Goal: Task Accomplishment & Management: Use online tool/utility

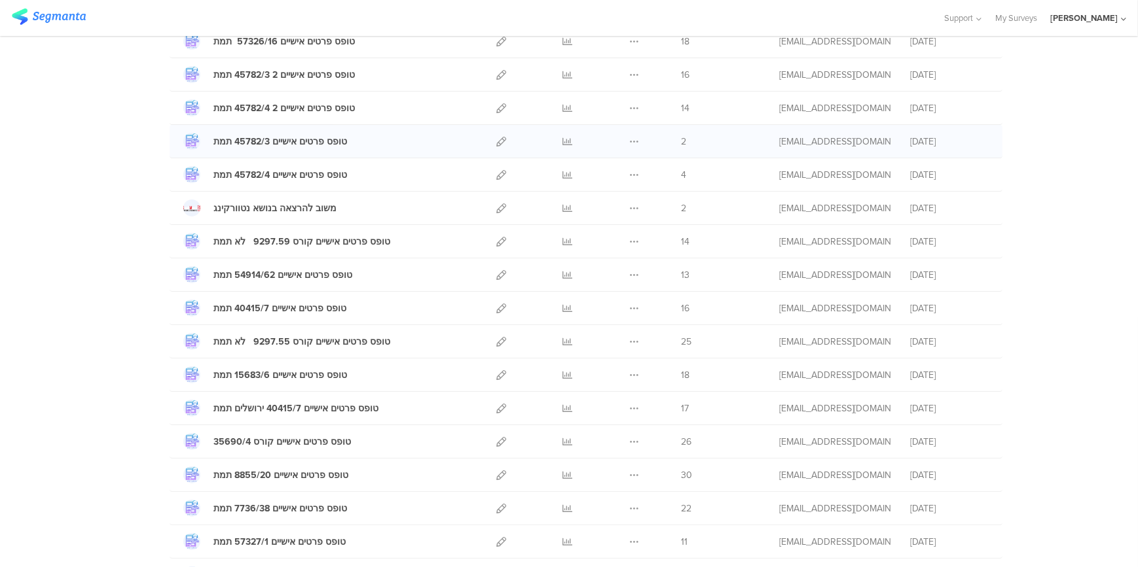
scroll to position [297, 0]
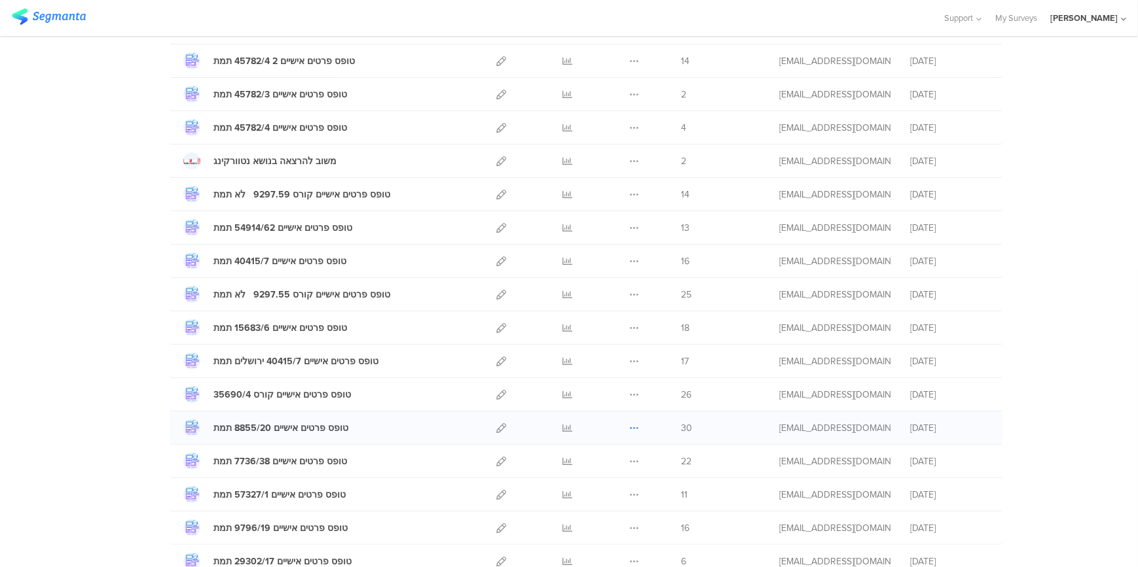
click at [629, 423] on icon at bounding box center [634, 428] width 10 height 10
click at [617, 457] on button "Duplicate" at bounding box center [608, 462] width 72 height 24
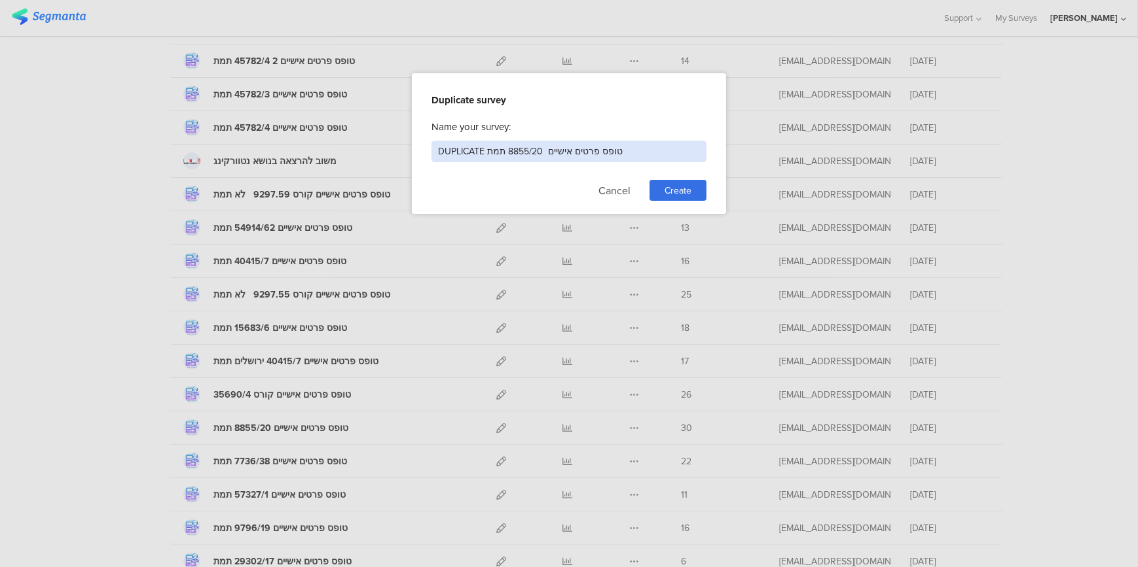
click at [541, 149] on input "DUPLICATE טופס פרטים אישיים 8855/20 תמת" at bounding box center [568, 152] width 275 height 22
click at [433, 287] on div at bounding box center [569, 283] width 1138 height 567
click at [621, 190] on button "Cancel" at bounding box center [614, 190] width 32 height 21
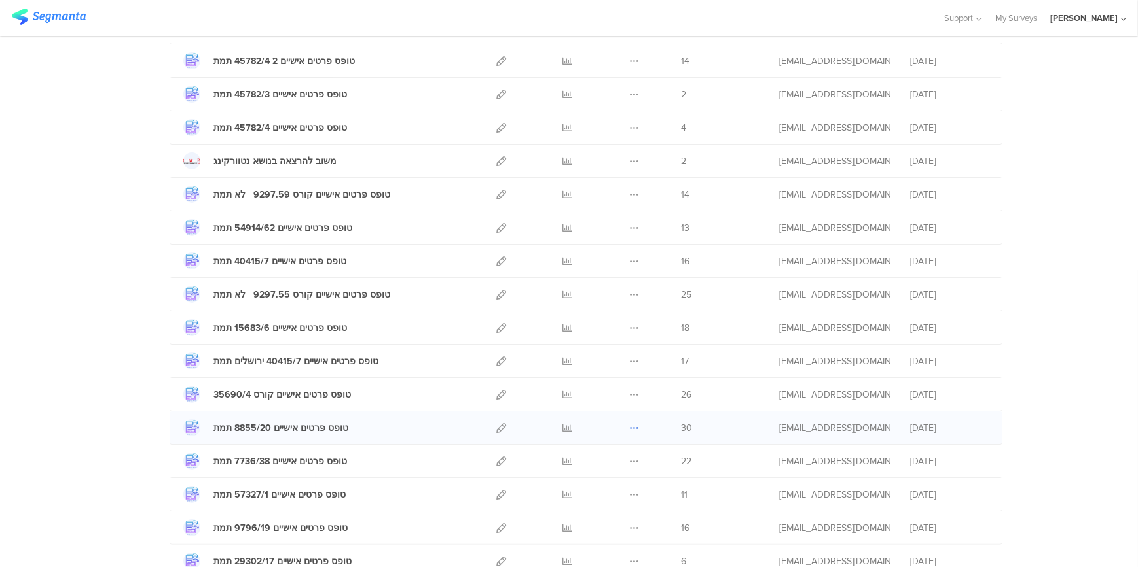
click at [631, 420] on button at bounding box center [634, 428] width 10 height 33
click at [611, 458] on button "Duplicate" at bounding box center [608, 462] width 72 height 24
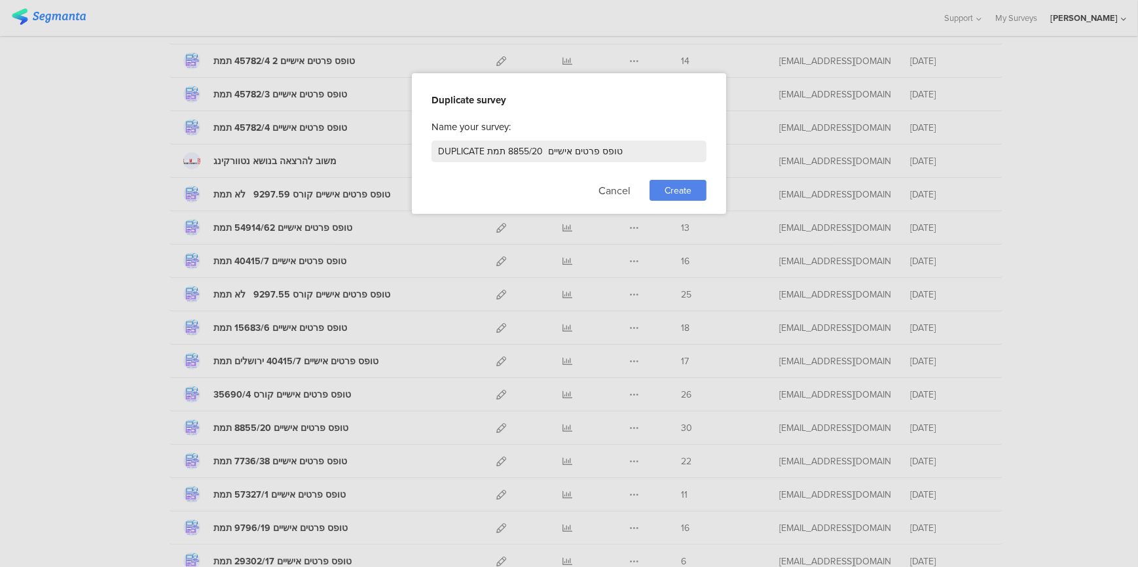
click at [659, 187] on div "Create" at bounding box center [677, 190] width 57 height 21
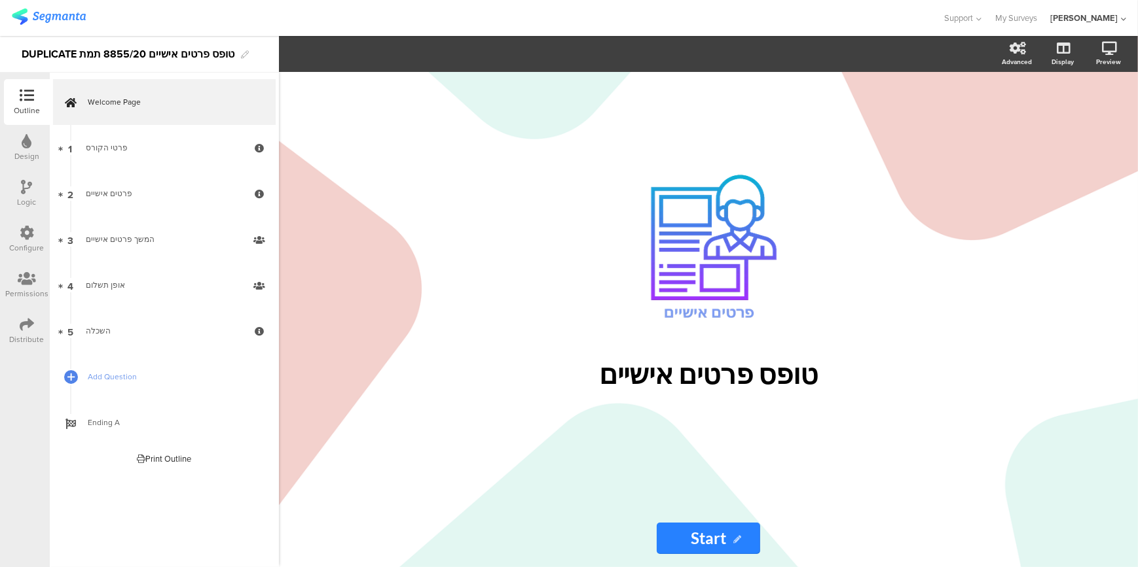
click at [151, 52] on div "DUPLICATE טופס פרטים אישיים 8855/20 תמת" at bounding box center [128, 54] width 213 height 21
click at [143, 58] on div "DUPLICATE טופס פרטים אישיים 8855/20 תמת" at bounding box center [128, 54] width 213 height 21
drag, startPoint x: 79, startPoint y: 56, endPoint x: 20, endPoint y: 51, distance: 58.4
click at [20, 51] on div "DUPLICATE טופס פרטים אישיים 8855/21 תמת" at bounding box center [139, 54] width 279 height 37
click at [25, 329] on icon at bounding box center [27, 324] width 14 height 14
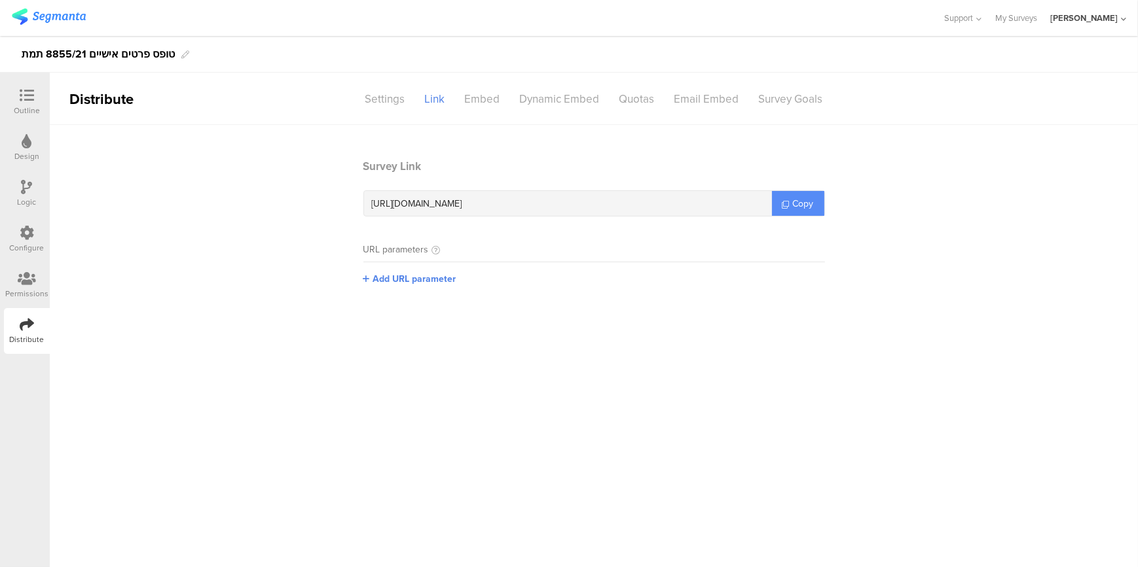
click at [793, 204] on span "Copy" at bounding box center [803, 204] width 21 height 14
